Goal: Communication & Community: Connect with others

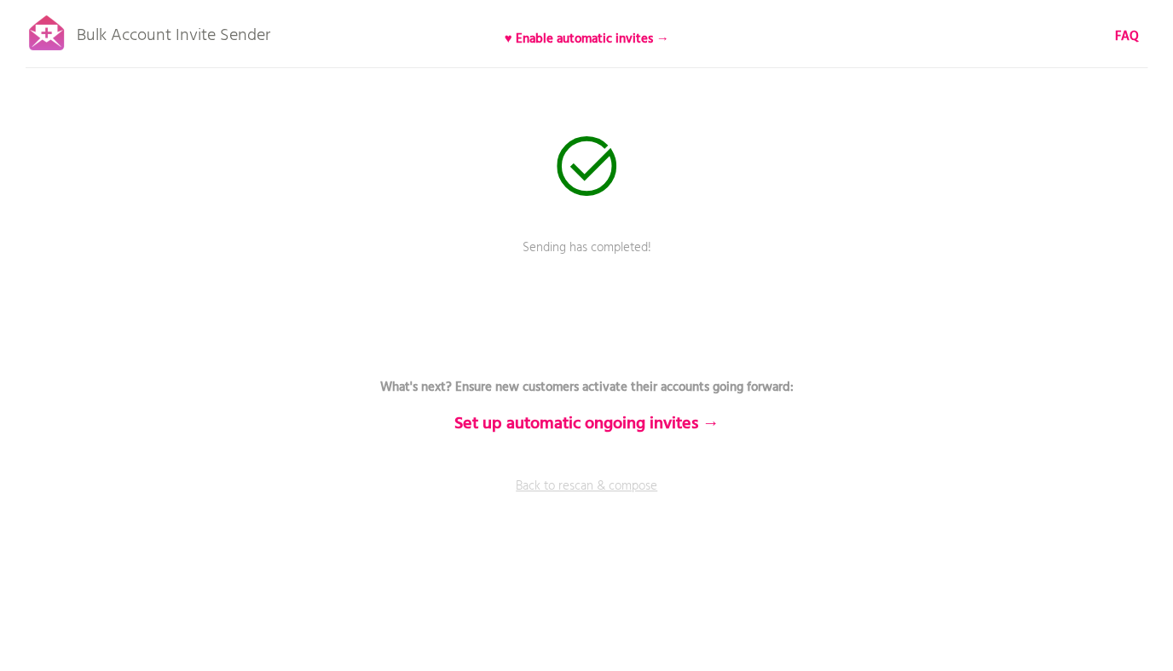
click at [593, 490] on link "Back to rescan & compose" at bounding box center [586, 498] width 511 height 43
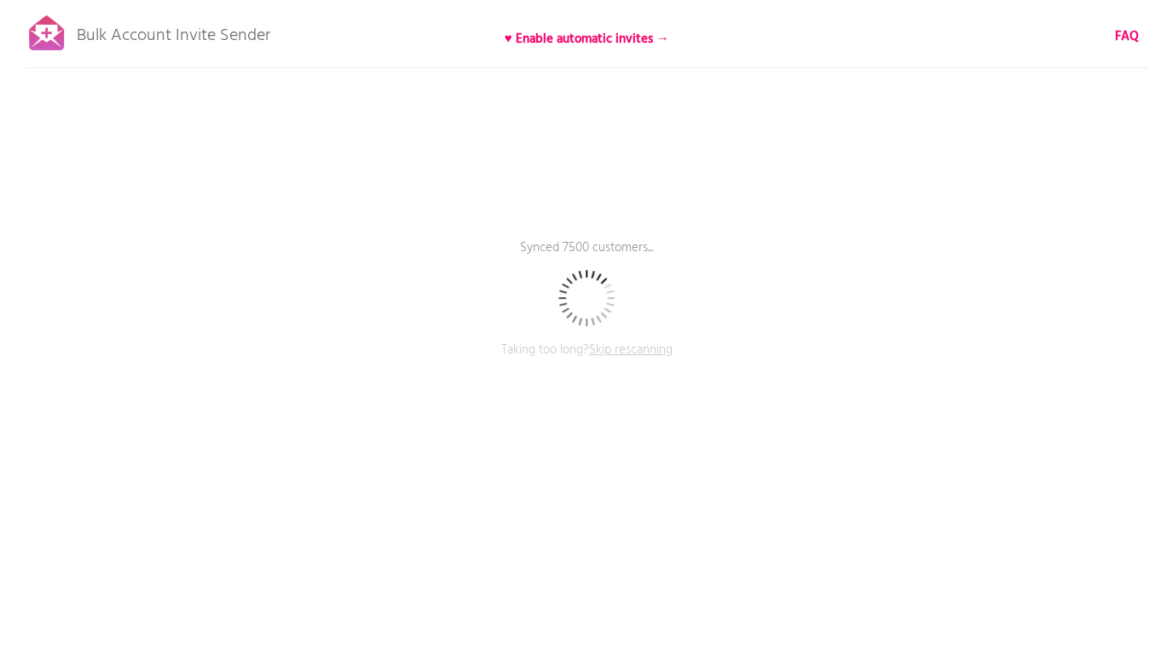
click at [631, 356] on span "Skip rescanning" at bounding box center [631, 350] width 84 height 20
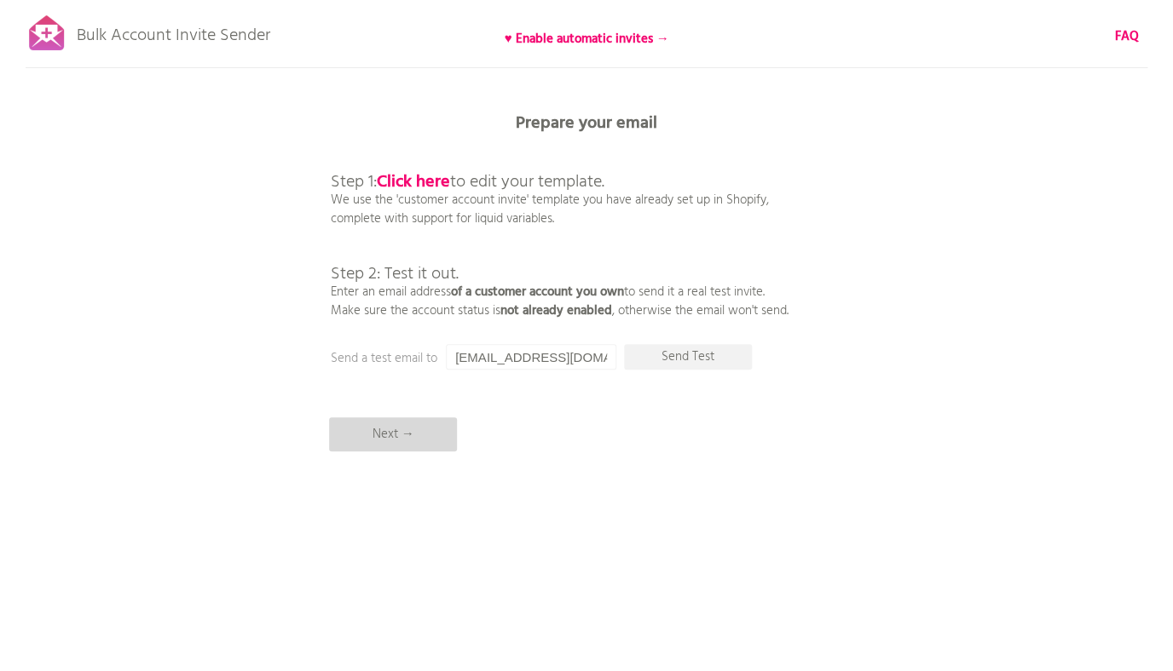
click at [424, 433] on p "Next →" at bounding box center [393, 435] width 128 height 34
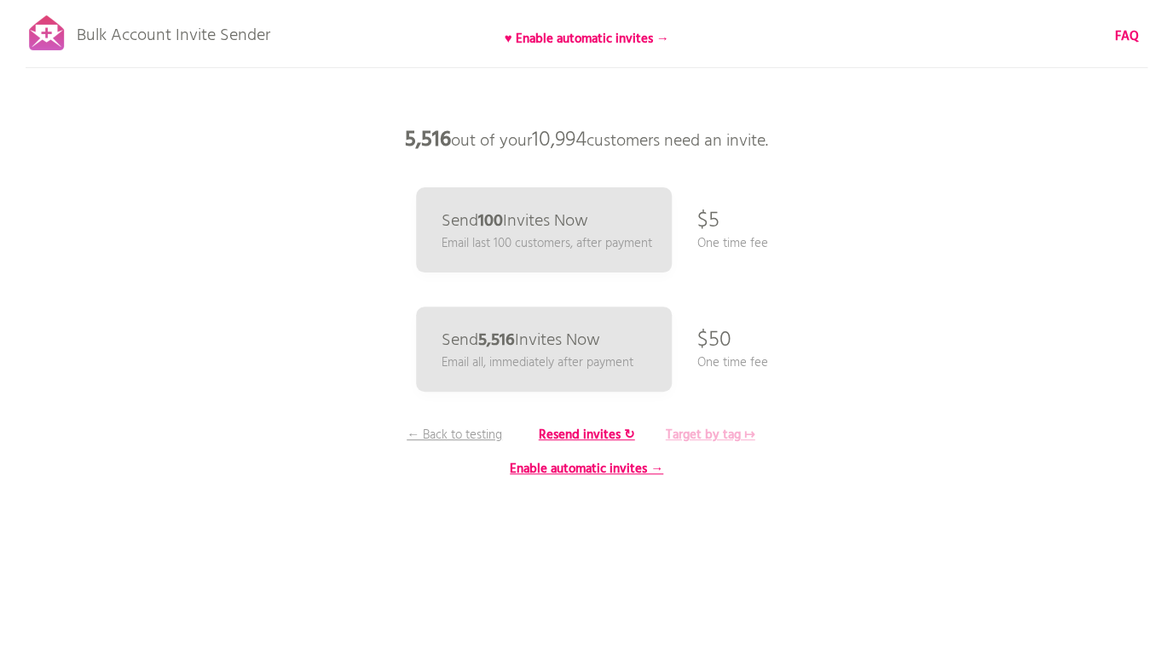
click at [709, 441] on b "Target by tag ↦" at bounding box center [710, 435] width 89 height 20
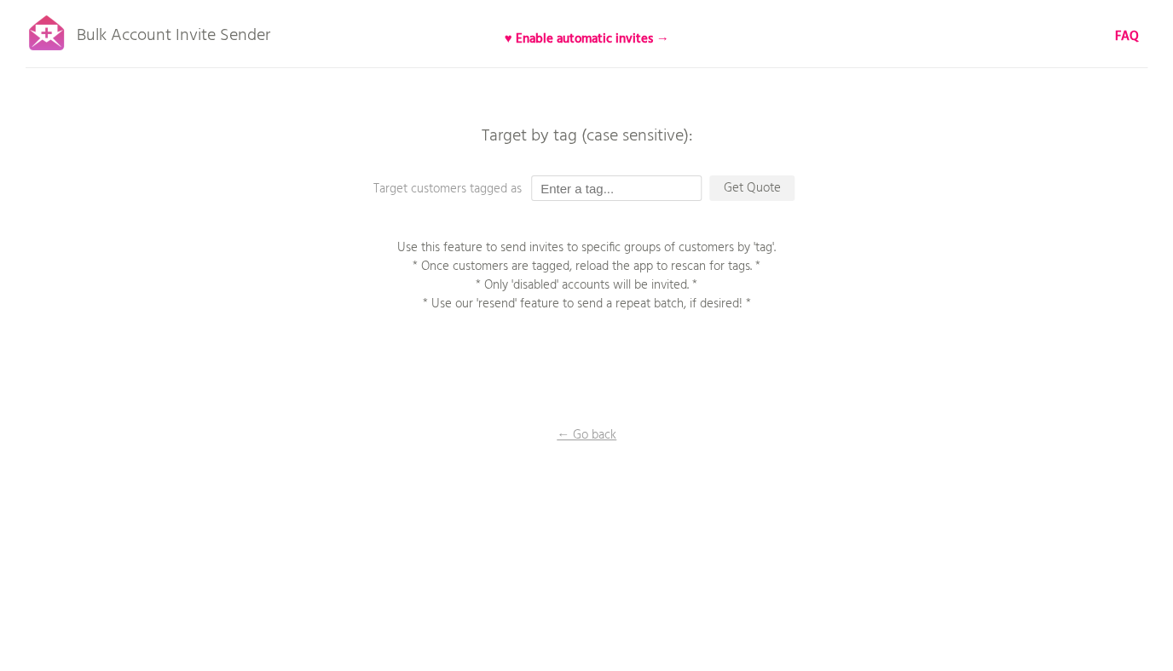
click at [623, 185] on input "text" at bounding box center [616, 189] width 170 height 26
click at [762, 195] on p "Get Quote" at bounding box center [751, 189] width 85 height 26
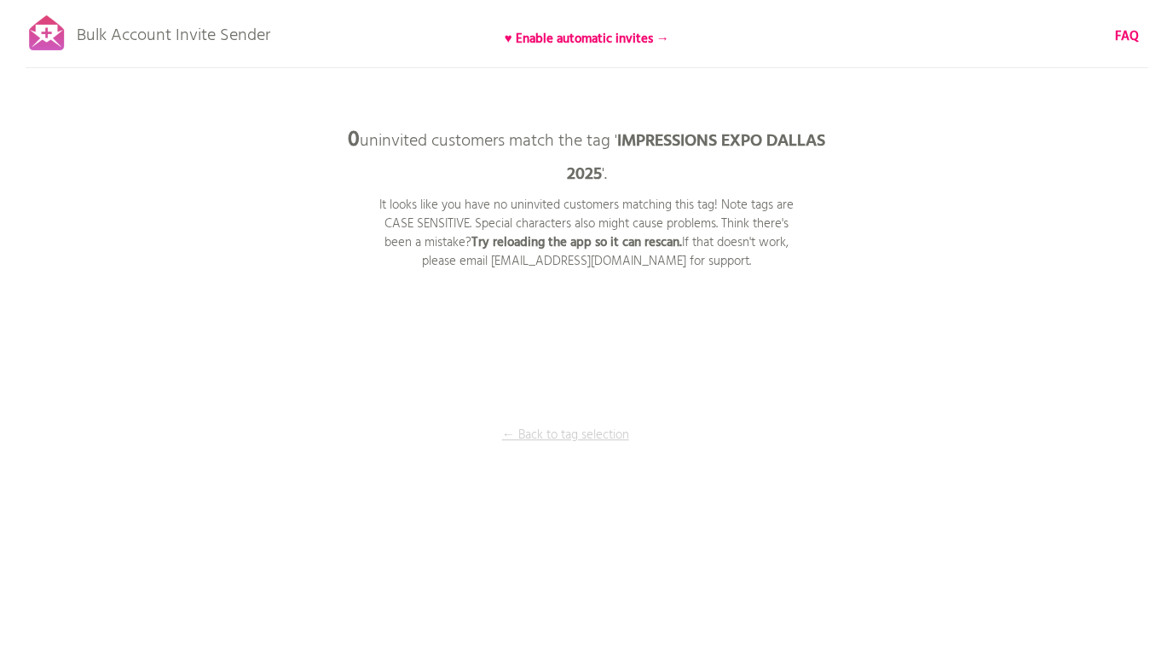
click at [565, 436] on p "← Back to tag selection" at bounding box center [565, 435] width 128 height 19
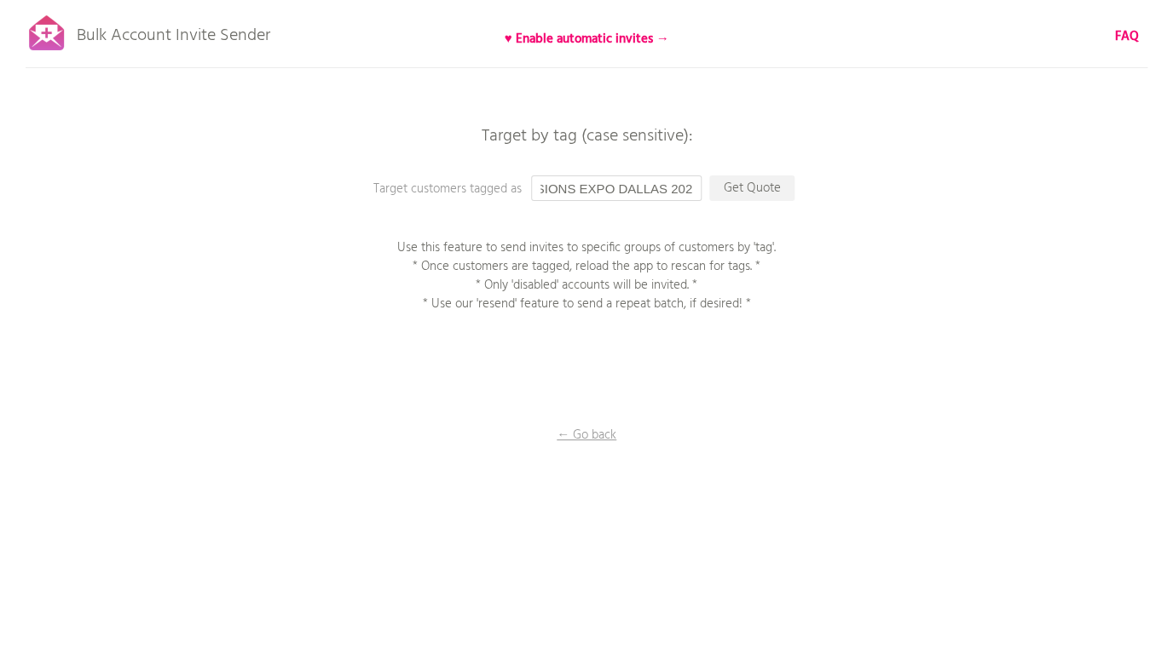
drag, startPoint x: 695, startPoint y: 191, endPoint x: 465, endPoint y: 195, distance: 230.1
click at [465, 0] on div "Target by tag (case sensitive): Target customers tagged as IMPRESSIONS EXPO DAL…" at bounding box center [586, 0] width 1173 height 0
type input "AS 2025"
drag, startPoint x: 625, startPoint y: 190, endPoint x: 500, endPoint y: 179, distance: 124.9
click at [531, 180] on input "AS 2025" at bounding box center [616, 189] width 170 height 26
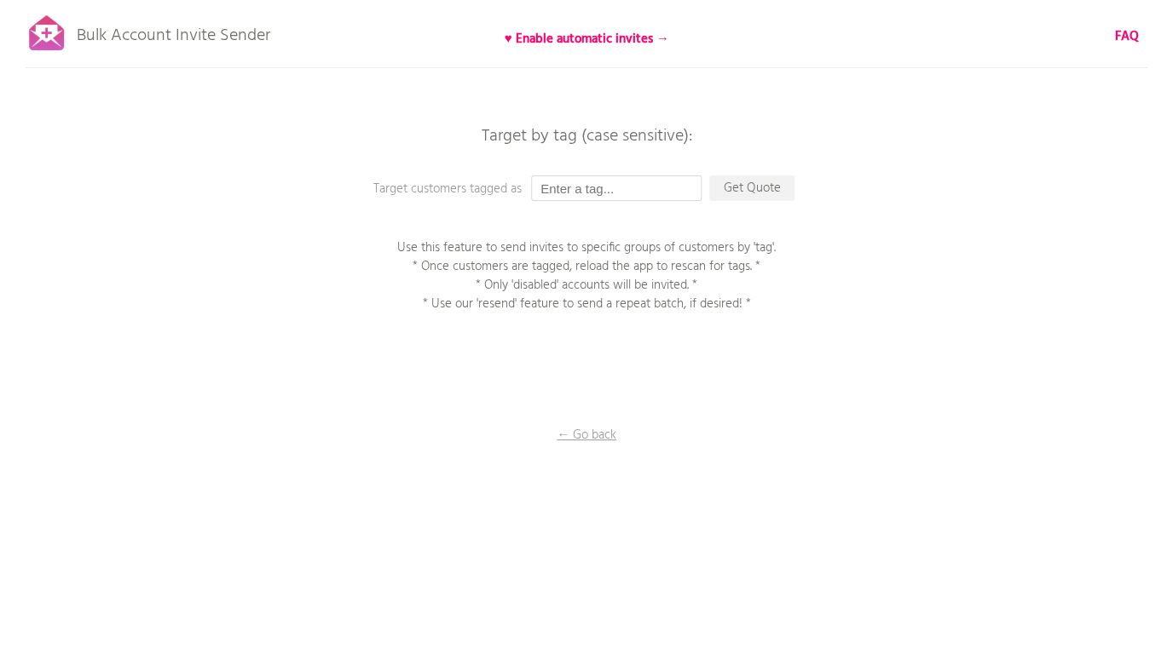
paste input "SS DALLAS 2025"
drag, startPoint x: 593, startPoint y: 187, endPoint x: 467, endPoint y: 173, distance: 126.9
click at [531, 176] on input "SS DALLAS 2025" at bounding box center [616, 189] width 170 height 26
click at [535, 187] on input "SS DALLAS 2025" at bounding box center [616, 189] width 170 height 26
type input "ISS DALLAS 2025"
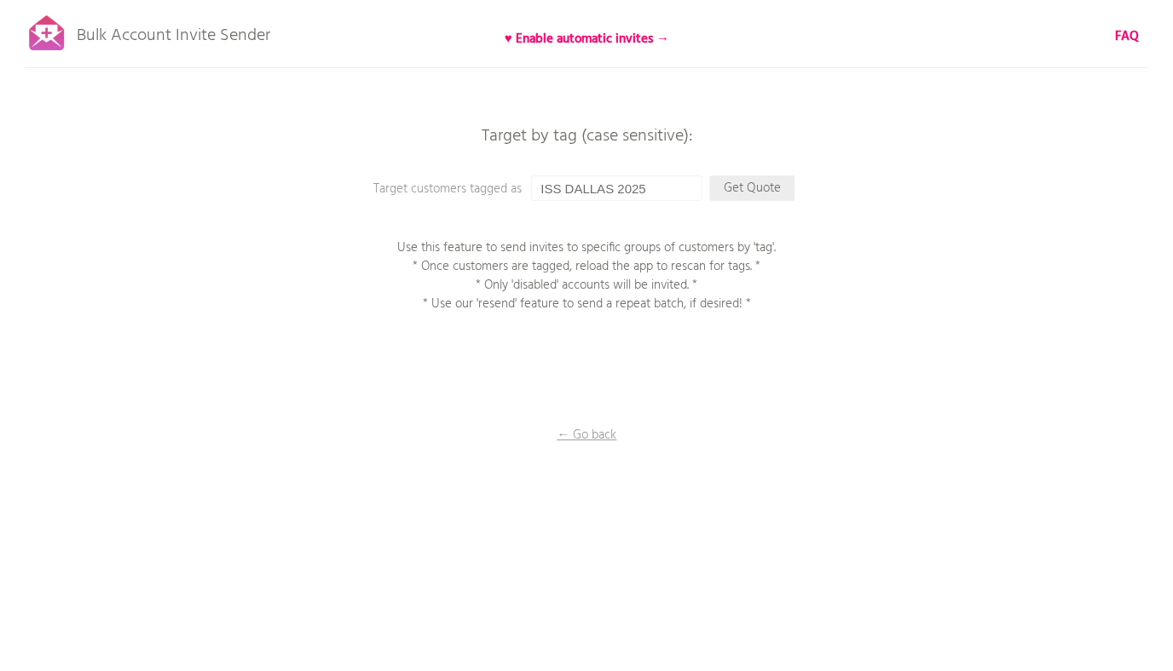
click at [739, 192] on p "Get Quote" at bounding box center [751, 189] width 85 height 26
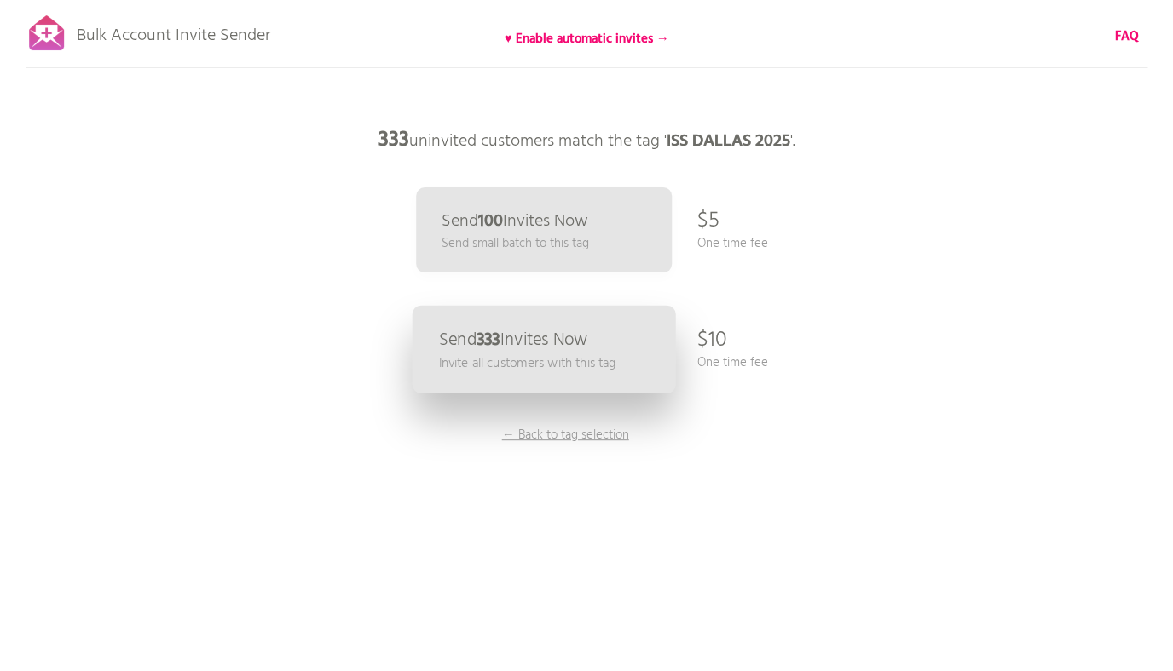
click at [590, 323] on link "Send 333 Invites Now Invite all customers with this tag" at bounding box center [543, 350] width 263 height 88
